Goal: Transaction & Acquisition: Obtain resource

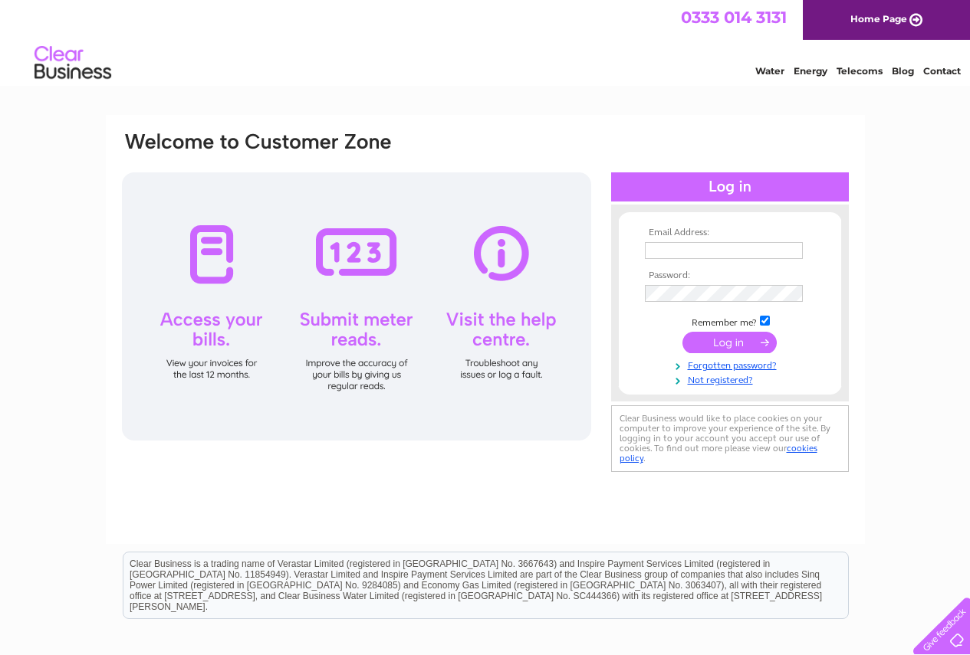
click at [729, 247] on input "text" at bounding box center [724, 250] width 158 height 17
type input "ssuttie@webershandwick.com"
click at [682, 333] on input "submit" at bounding box center [729, 343] width 94 height 21
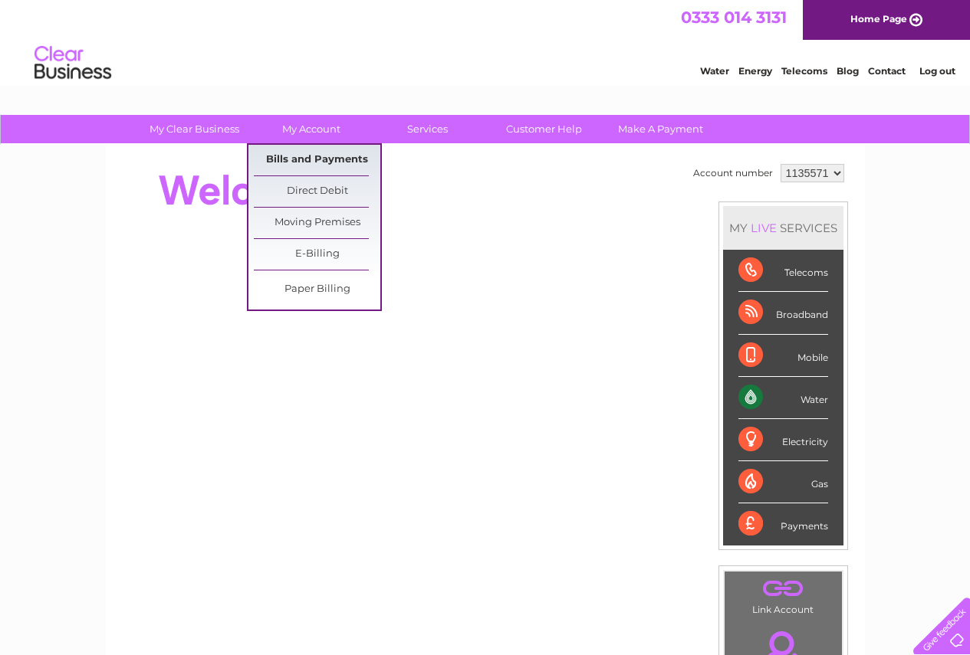
click at [316, 158] on link "Bills and Payments" at bounding box center [317, 160] width 126 height 31
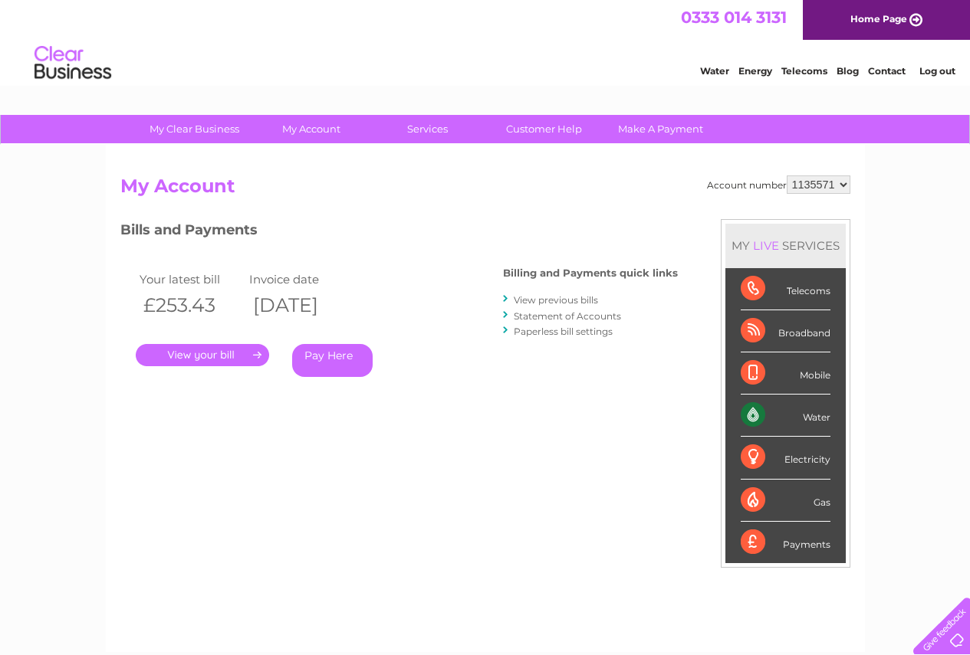
click at [198, 354] on link "." at bounding box center [202, 355] width 133 height 22
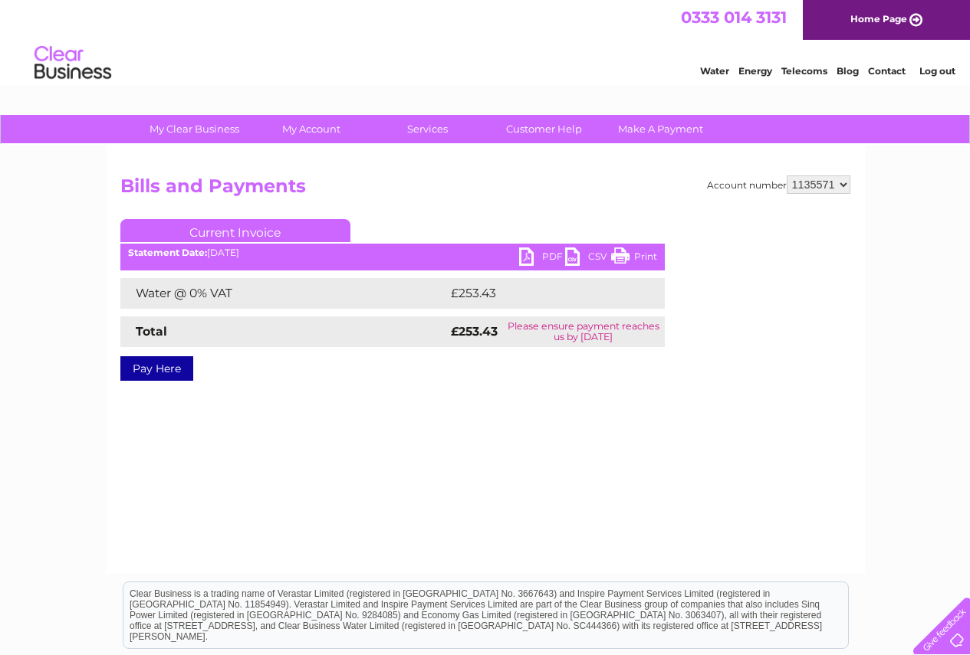
click at [555, 252] on link "PDF" at bounding box center [542, 259] width 46 height 22
click at [545, 257] on link "PDF" at bounding box center [542, 259] width 46 height 22
click at [936, 71] on link "Log out" at bounding box center [937, 70] width 36 height 11
